Goal: Find specific page/section: Find specific page/section

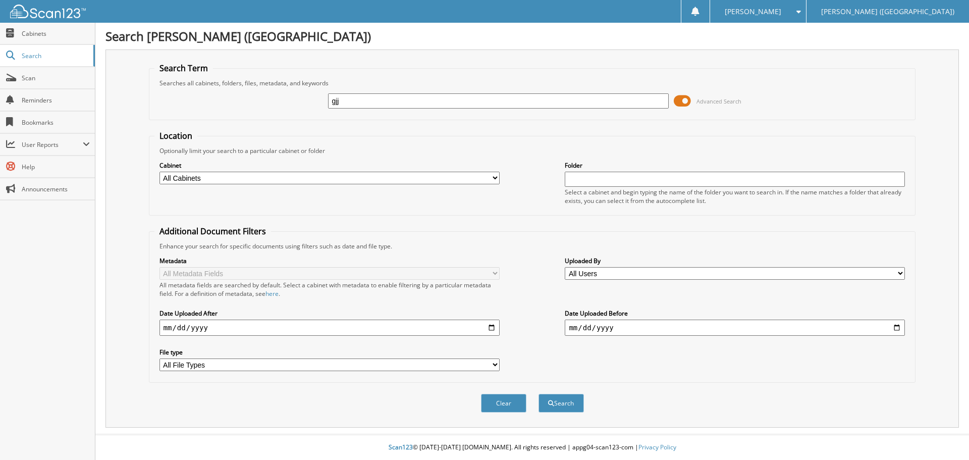
type input "GJJ HOLDINGS"
click at [539, 394] on button "Search" at bounding box center [561, 403] width 45 height 19
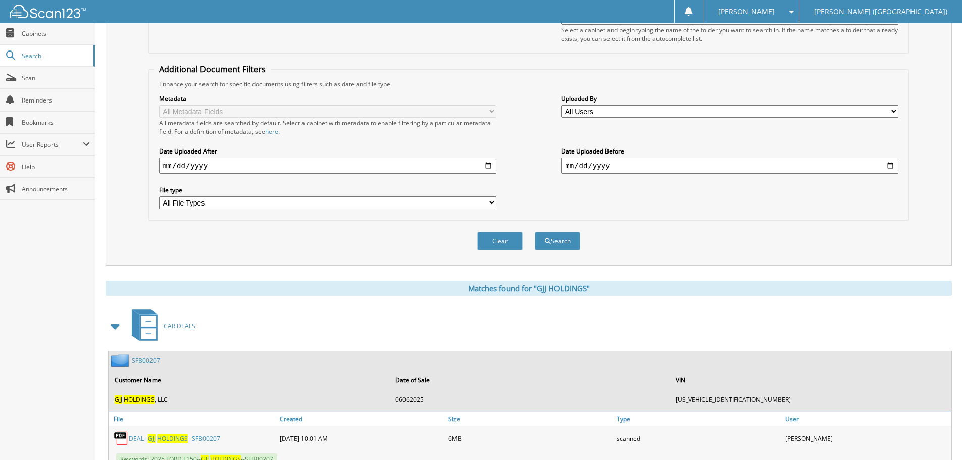
scroll to position [201, 0]
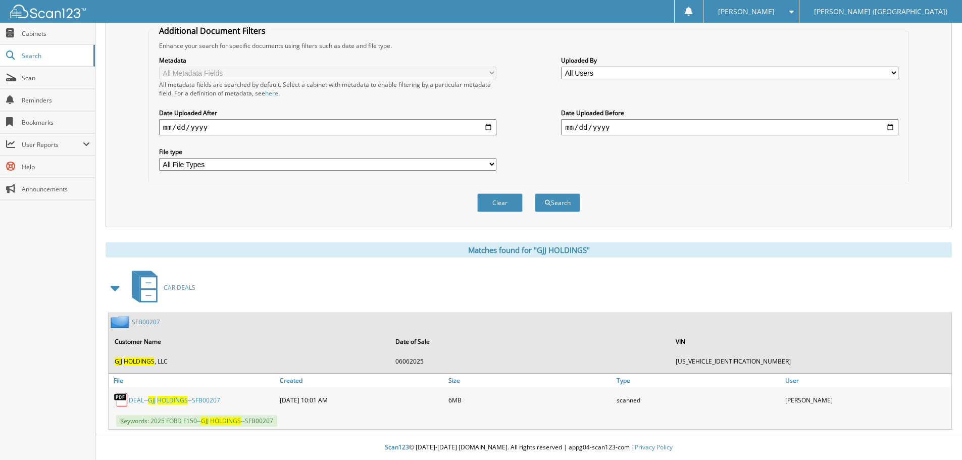
click at [157, 396] on span "HOLDINGS" at bounding box center [172, 400] width 31 height 9
